Goal: Information Seeking & Learning: Learn about a topic

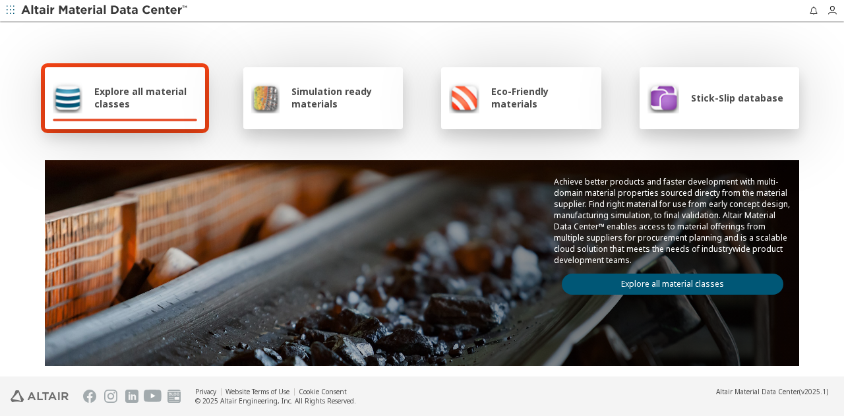
click at [683, 282] on link "Explore all material classes" at bounding box center [673, 284] width 222 height 21
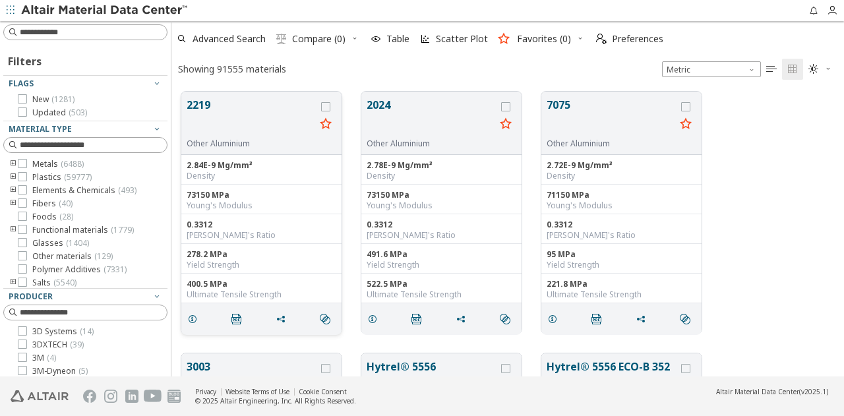
click at [224, 131] on button "2219" at bounding box center [251, 118] width 129 height 42
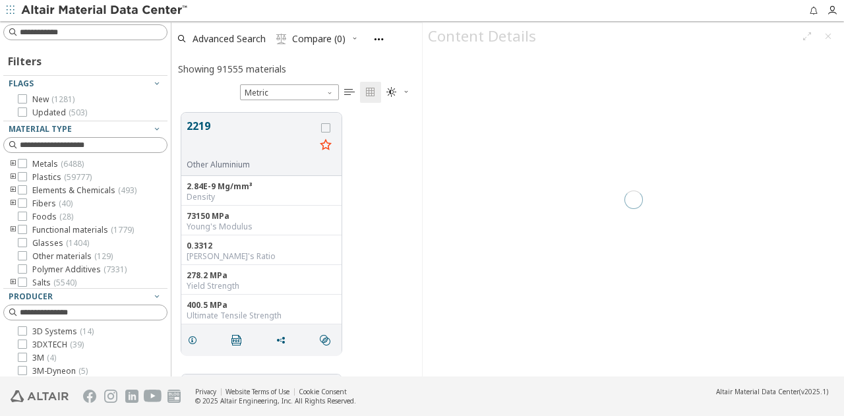
click at [830, 37] on div at bounding box center [633, 199] width 421 height 354
click at [264, 121] on button "2219" at bounding box center [251, 139] width 129 height 42
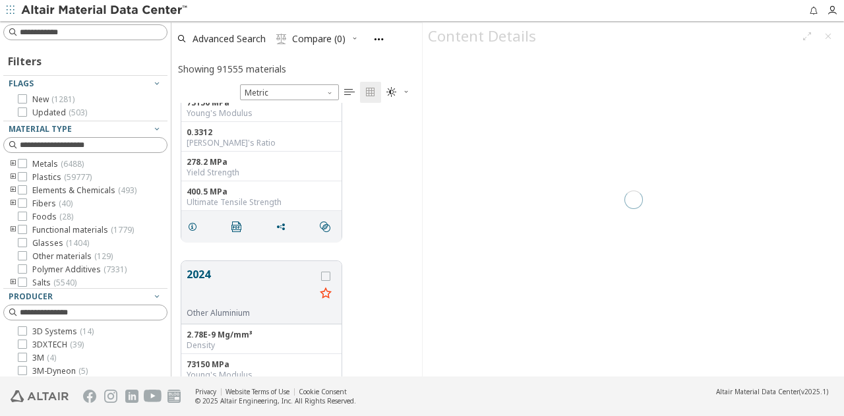
scroll to position [0, 0]
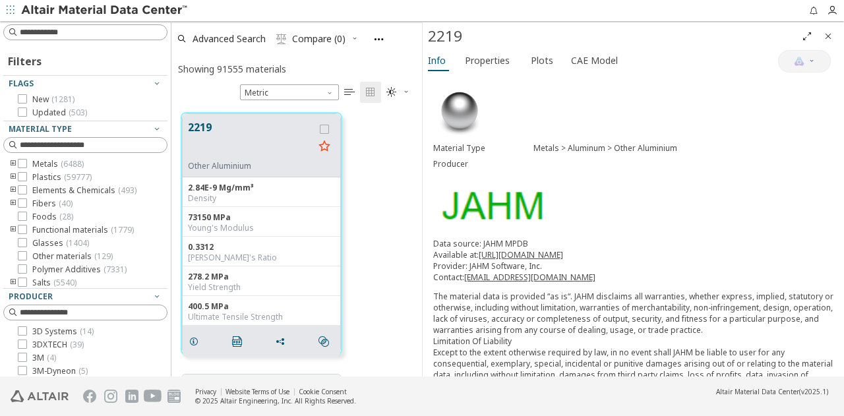
click at [824, 35] on icon "Close" at bounding box center [828, 36] width 11 height 11
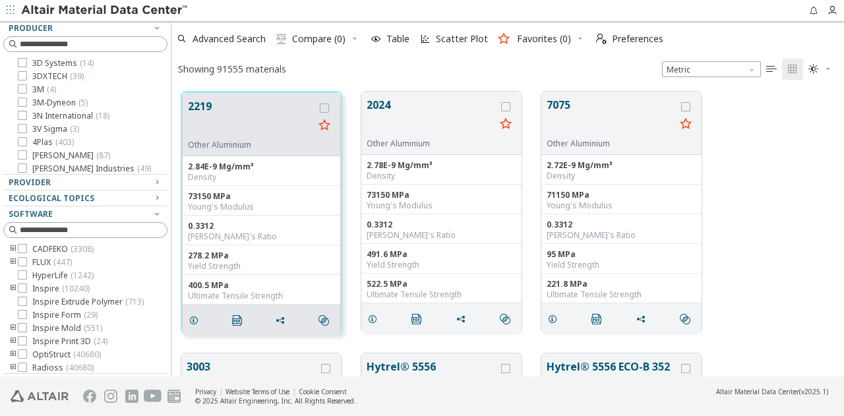
scroll to position [269, 0]
click at [166, 259] on div at bounding box center [167, 198] width 7 height 355
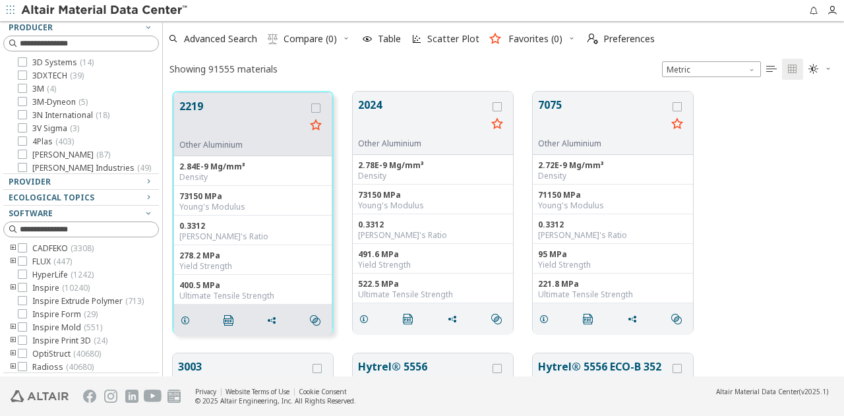
scroll to position [285, 671]
drag, startPoint x: 166, startPoint y: 259, endPoint x: 163, endPoint y: 131, distance: 128.6
click at [163, 131] on div "Filters Flags New ( 1281 ) Updated ( 503 ) Material Type Metals ( 6488 ) Plasti…" at bounding box center [422, 198] width 844 height 355
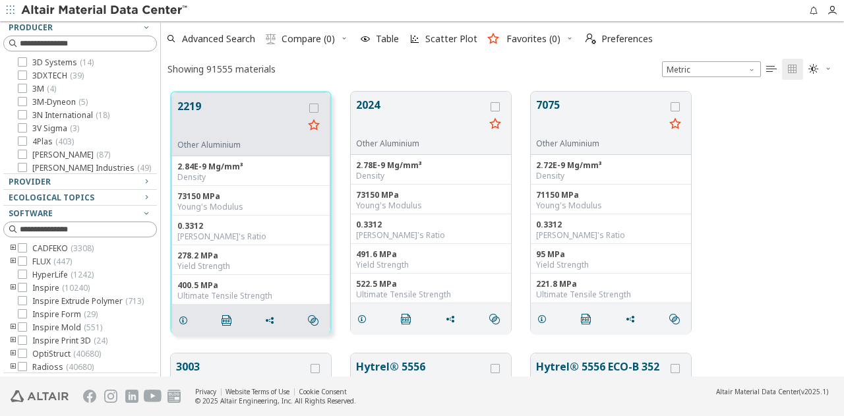
scroll to position [11, 11]
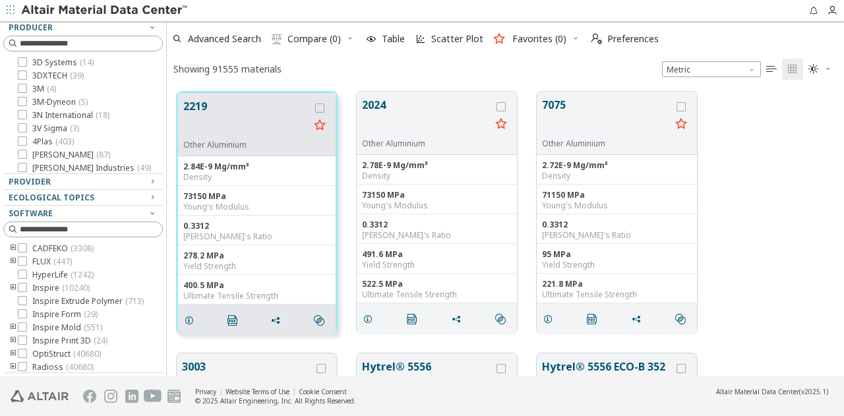
drag, startPoint x: 158, startPoint y: 187, endPoint x: 167, endPoint y: 94, distance: 92.7
click at [167, 94] on div "Filters Flags New ( 1281 ) Updated ( 503 ) Material Type Metals ( 6488 ) Plasti…" at bounding box center [422, 198] width 844 height 355
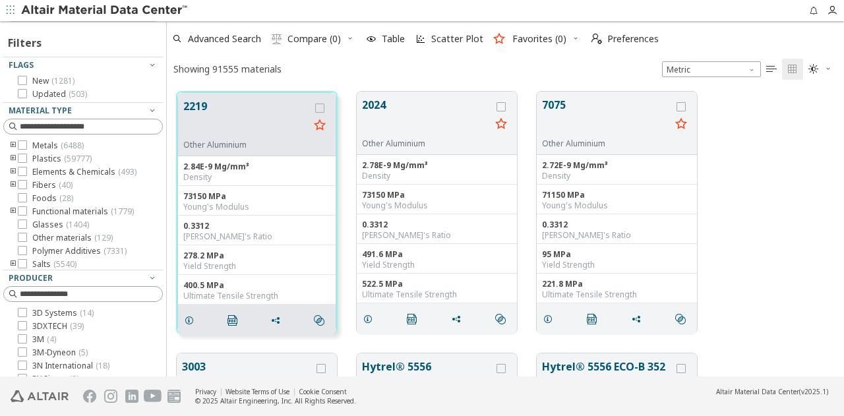
scroll to position [0, 0]
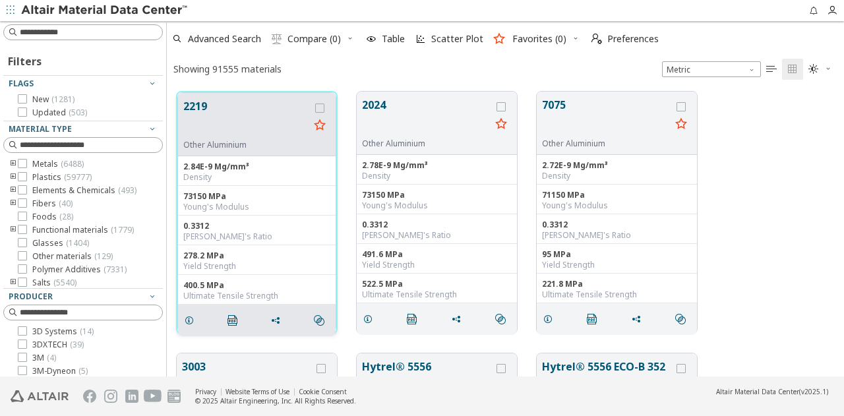
click at [243, 129] on button "2219" at bounding box center [246, 119] width 126 height 42
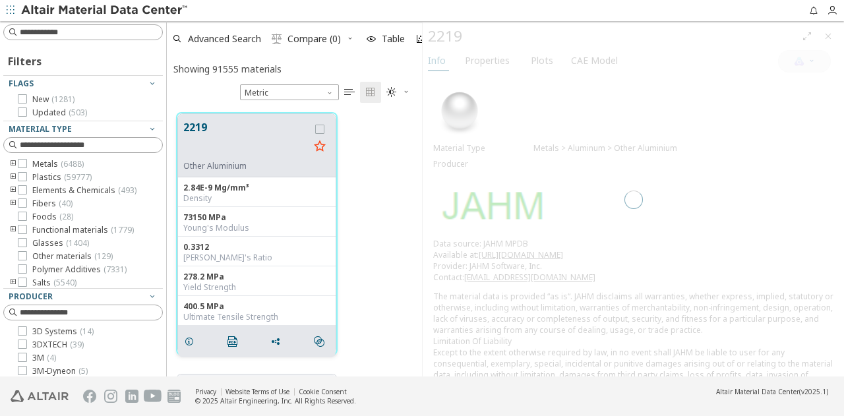
scroll to position [264, 245]
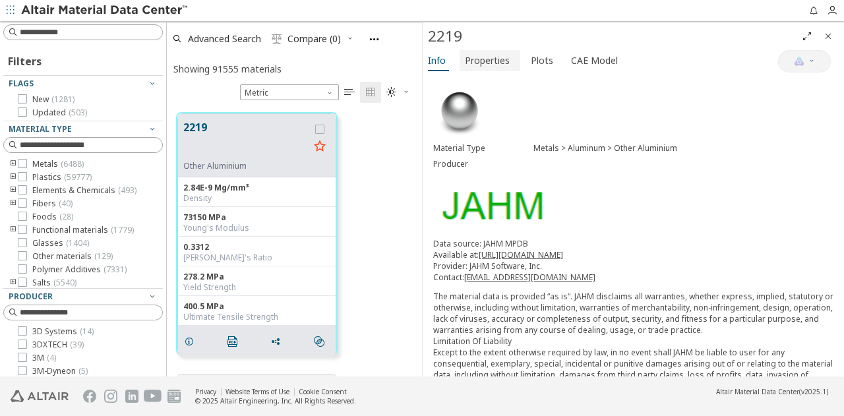
click at [502, 65] on span "Properties" at bounding box center [487, 60] width 45 height 21
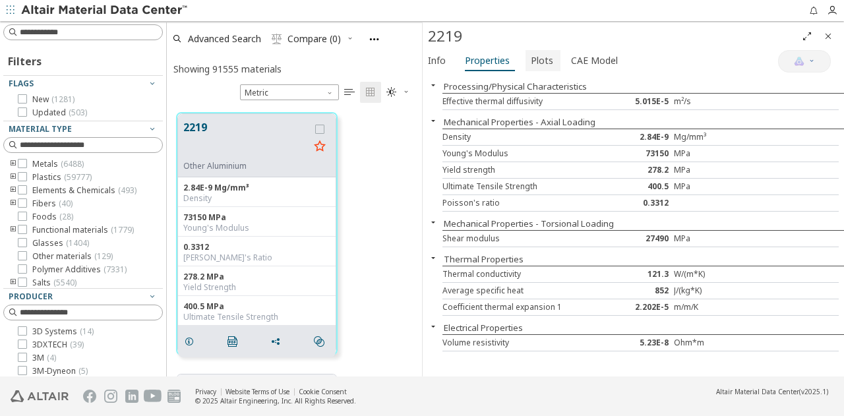
click at [538, 64] on span "Plots" at bounding box center [542, 60] width 22 height 21
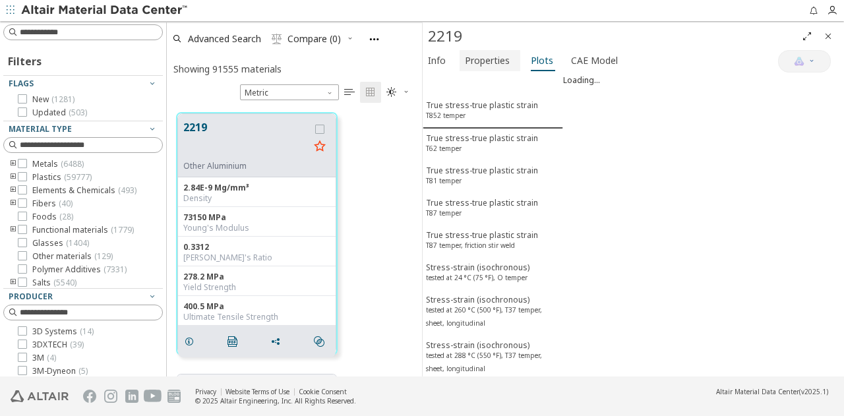
click at [513, 63] on button "Properties" at bounding box center [490, 60] width 61 height 21
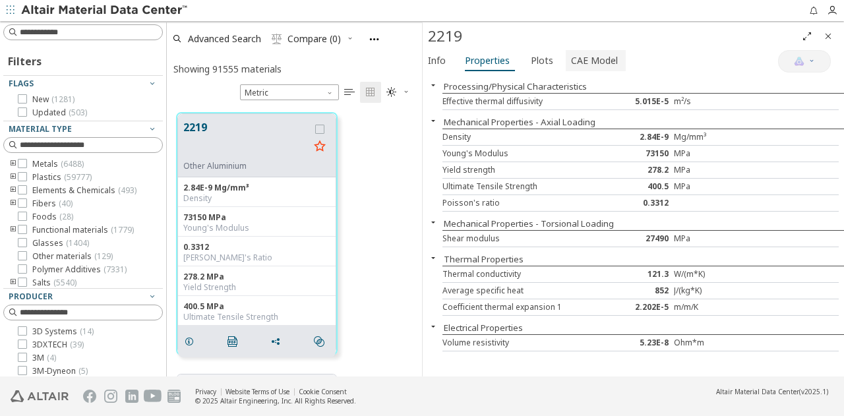
click at [593, 56] on span "CAE Model" at bounding box center [594, 60] width 47 height 21
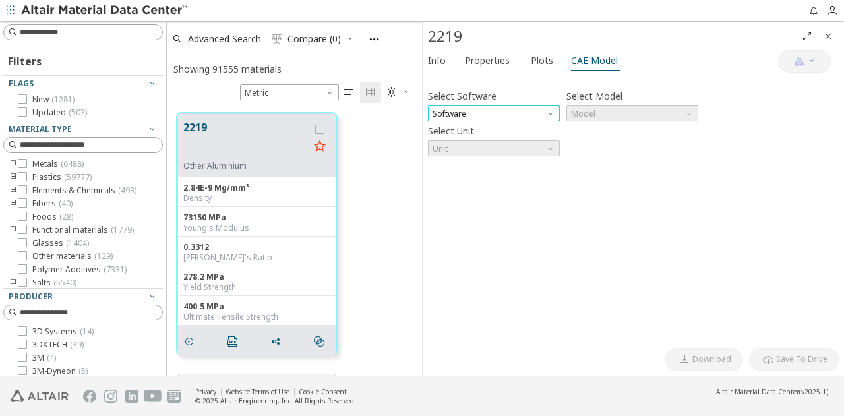
click at [543, 115] on span "Software" at bounding box center [494, 114] width 132 height 16
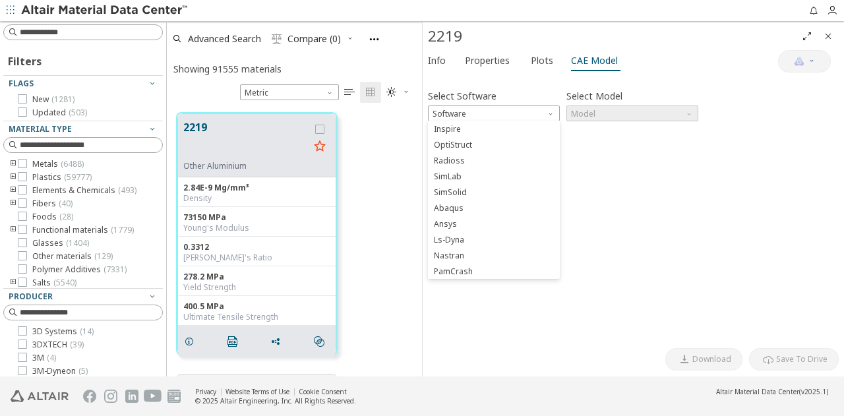
click at [644, 185] on div "Select Software Software Select Model Model Select Unit Unit Invalid data. Plea…" at bounding box center [633, 211] width 411 height 262
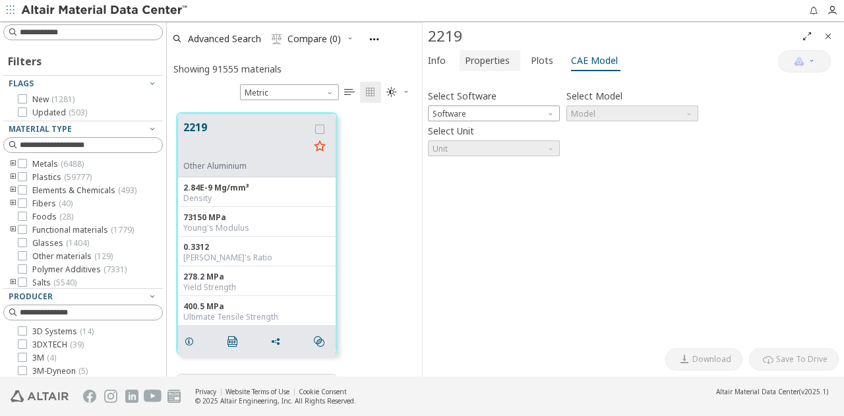
click at [495, 65] on span "Properties" at bounding box center [487, 60] width 45 height 21
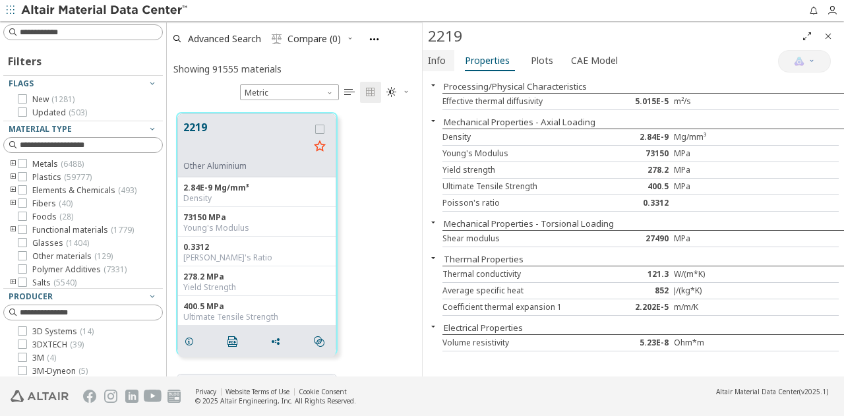
click at [444, 61] on span "Info" at bounding box center [437, 60] width 18 height 21
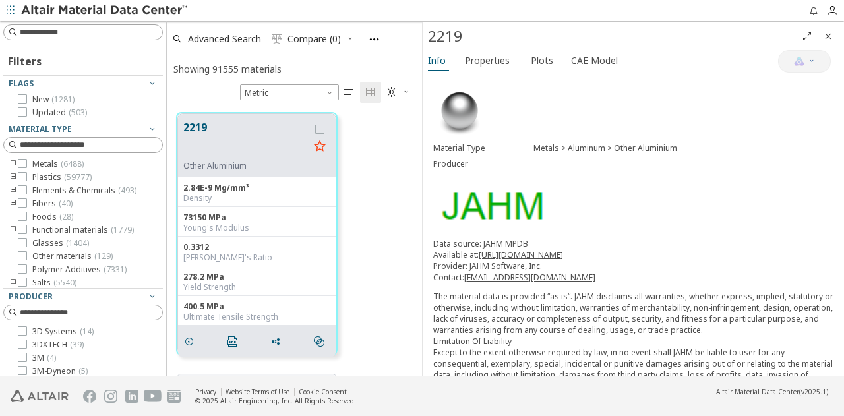
click at [827, 36] on icon "Close" at bounding box center [828, 36] width 11 height 11
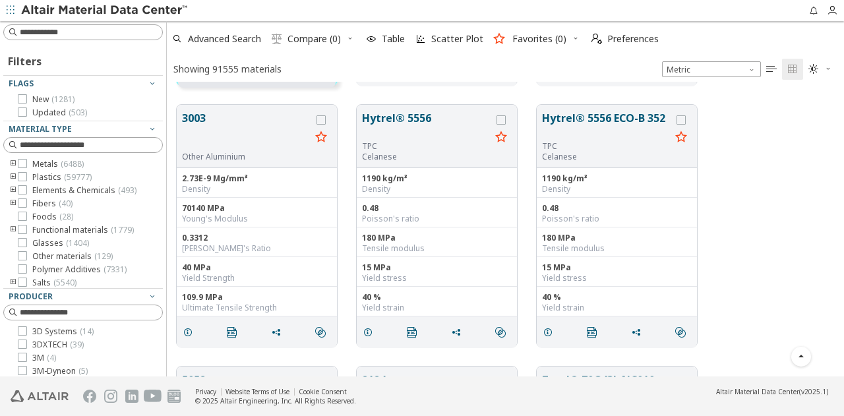
scroll to position [264, 0]
